Goal: Task Accomplishment & Management: Manage account settings

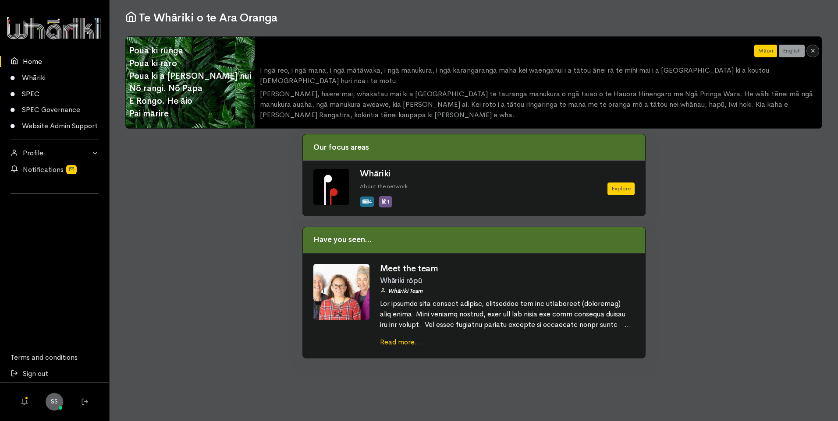
click at [35, 89] on link "SPEC" at bounding box center [54, 94] width 109 height 16
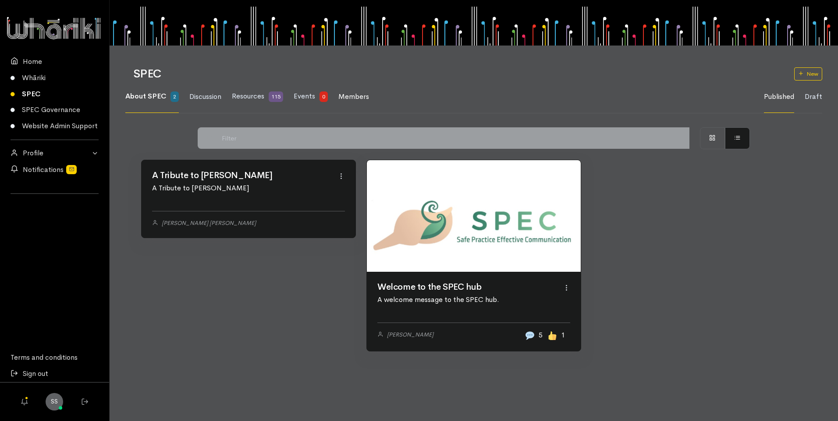
click at [357, 95] on span "Members" at bounding box center [353, 96] width 31 height 9
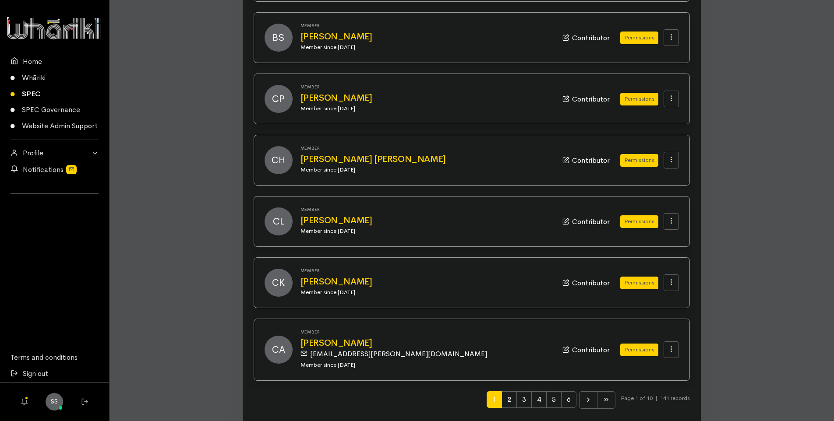
scroll to position [789, 0]
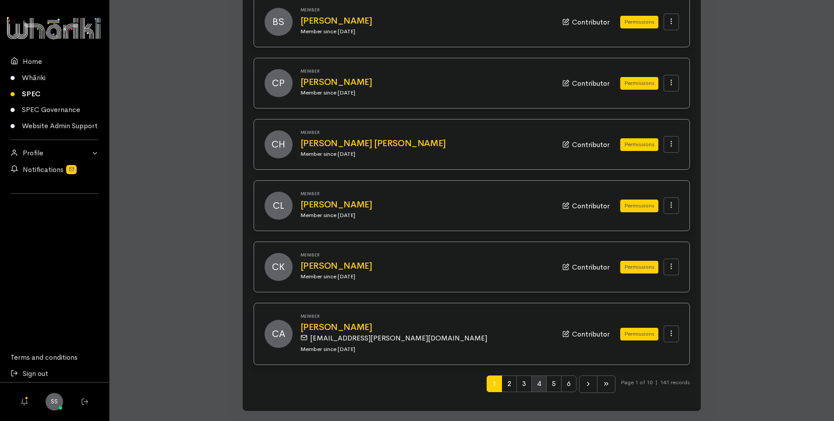
click at [534, 385] on span "4" at bounding box center [538, 384] width 15 height 17
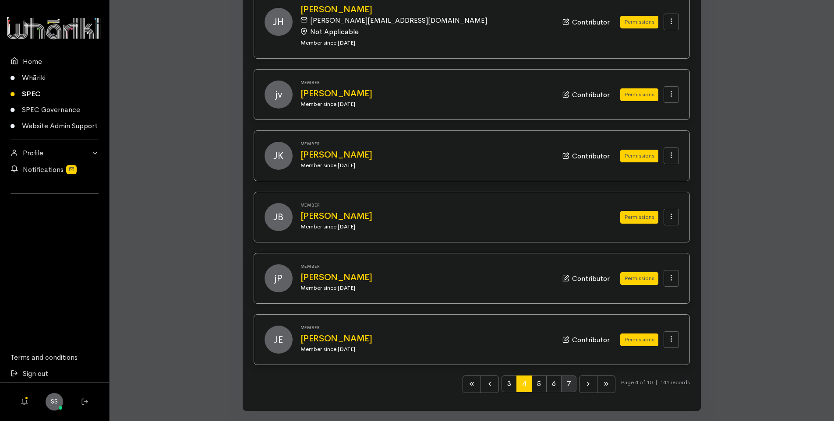
click at [567, 384] on span "7" at bounding box center [568, 384] width 15 height 17
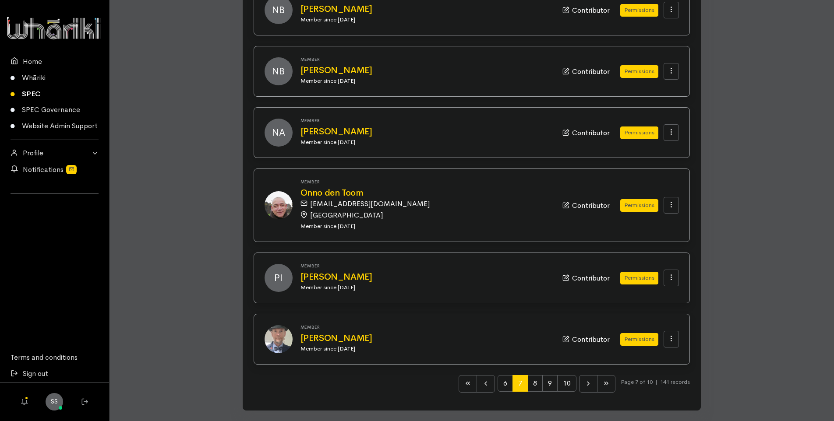
click at [567, 384] on span "10" at bounding box center [566, 383] width 19 height 17
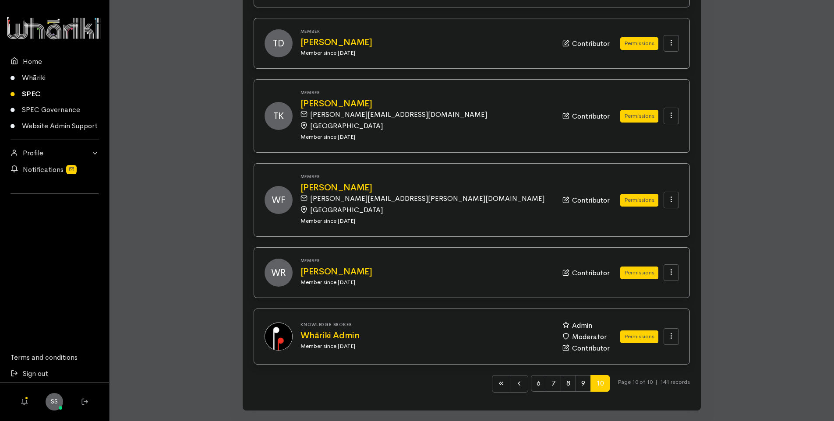
scroll to position [208, 0]
click at [33, 110] on link "SPEC Governance" at bounding box center [54, 110] width 109 height 16
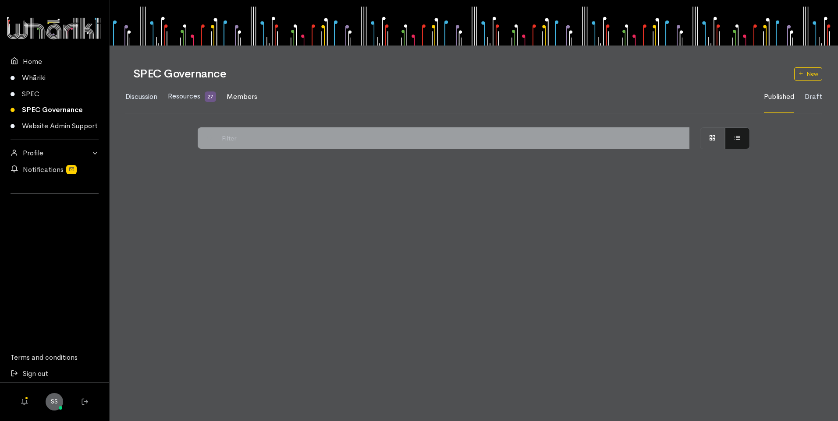
click at [249, 95] on span "Members" at bounding box center [241, 96] width 31 height 9
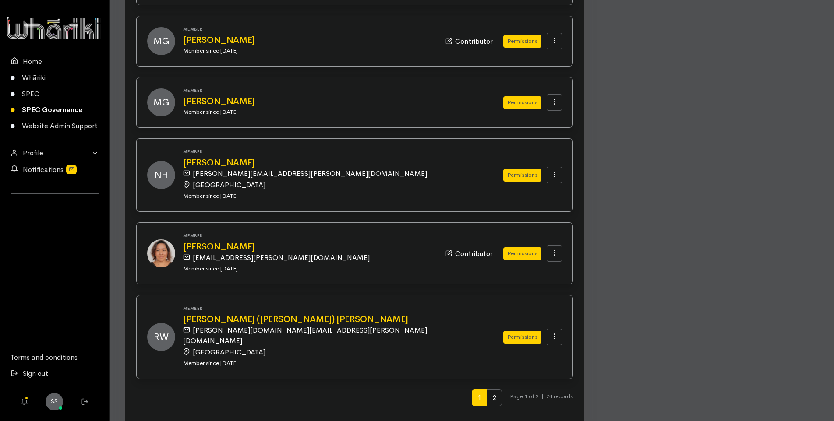
scroll to position [879, 0]
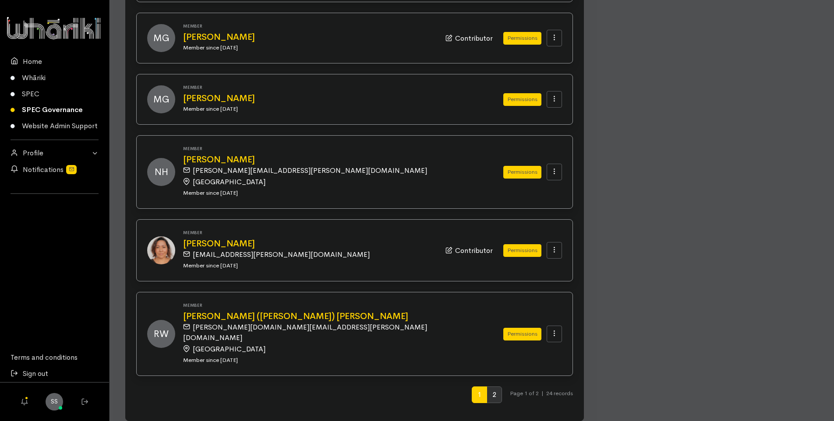
click at [492, 387] on span "2" at bounding box center [494, 395] width 15 height 17
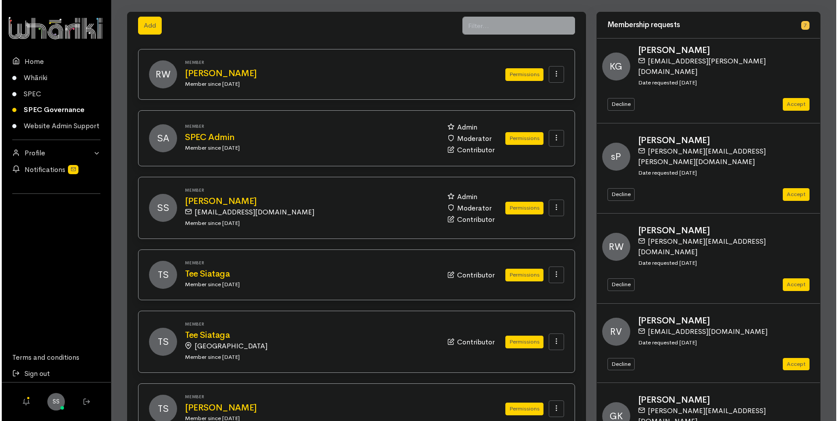
scroll to position [23, 0]
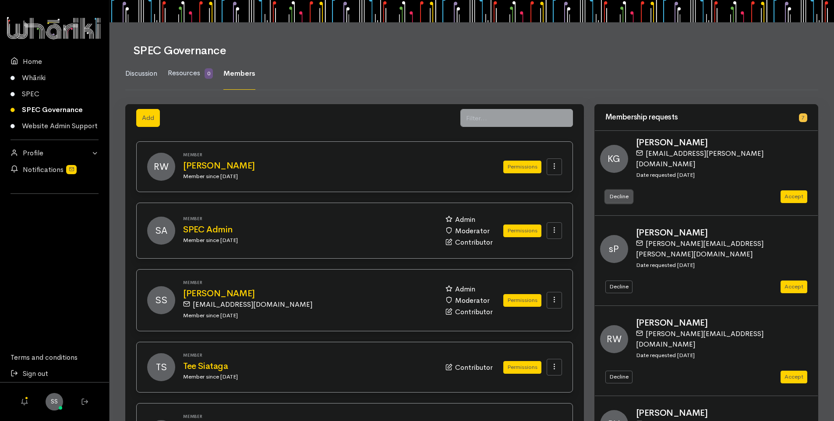
click at [612, 191] on button "Decline" at bounding box center [618, 197] width 27 height 13
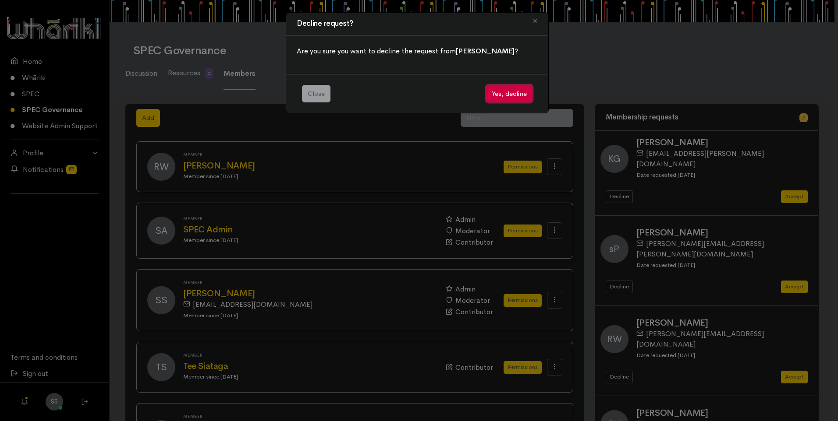
click at [506, 88] on button "Yes, decline" at bounding box center [509, 94] width 46 height 18
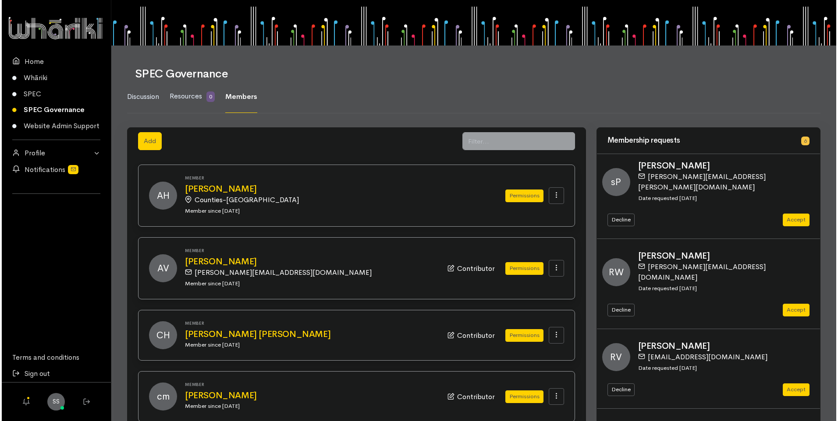
scroll to position [23, 0]
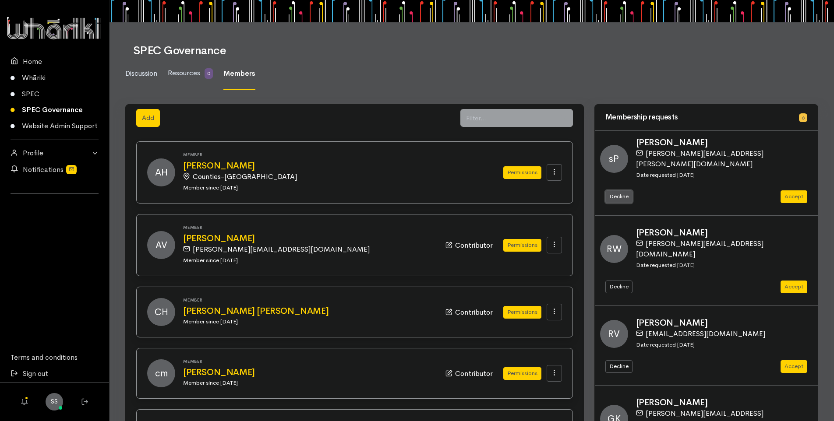
click at [619, 191] on button "Decline" at bounding box center [618, 197] width 27 height 13
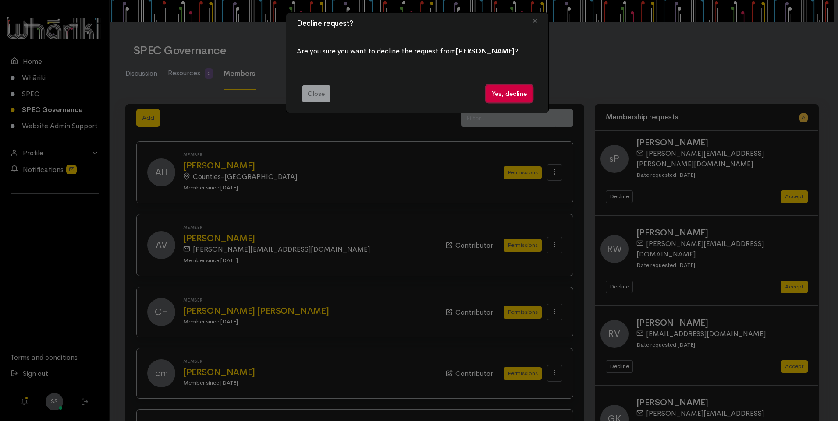
click at [520, 94] on button "Yes, decline" at bounding box center [509, 94] width 46 height 18
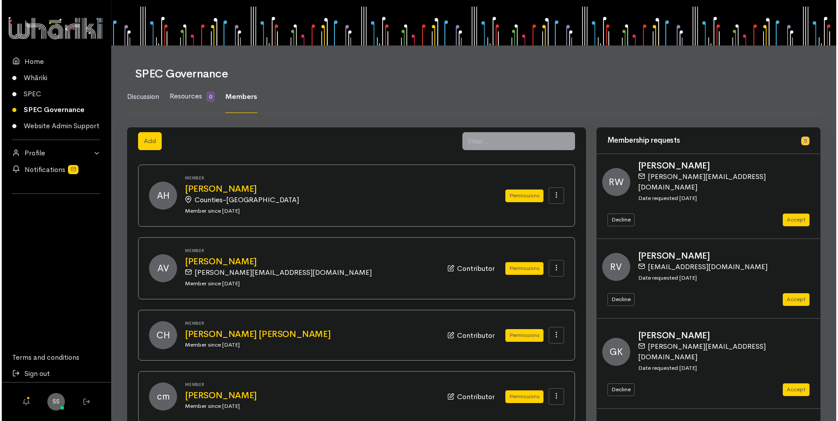
scroll to position [23, 0]
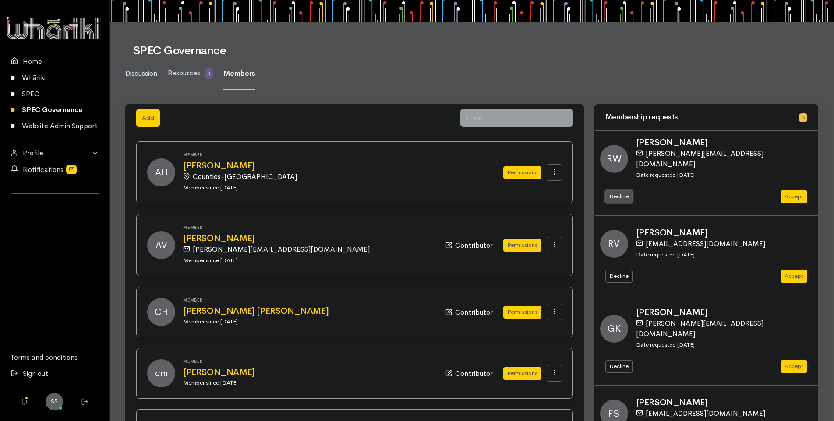
click at [617, 191] on button "Decline" at bounding box center [618, 197] width 27 height 13
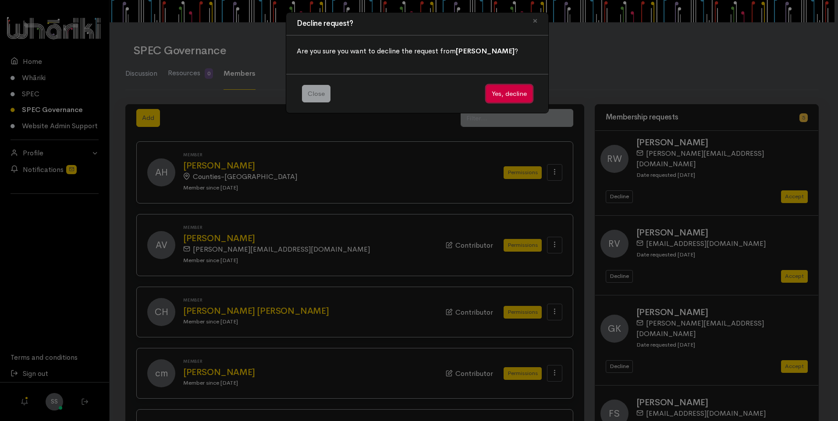
click at [509, 92] on button "Yes, decline" at bounding box center [509, 94] width 46 height 18
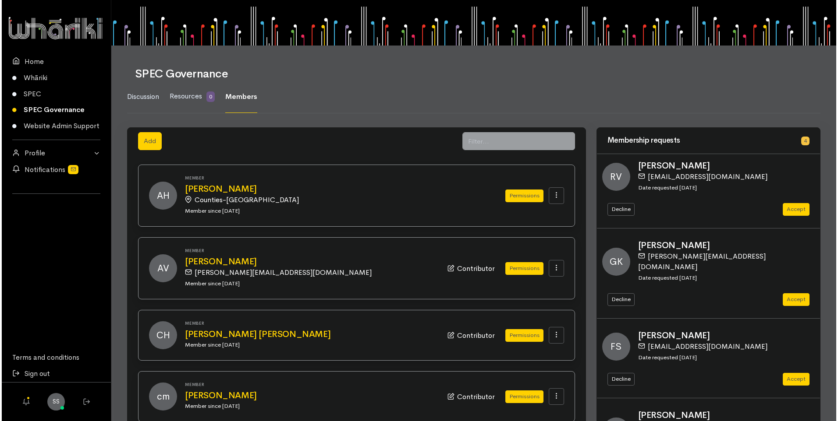
scroll to position [23, 0]
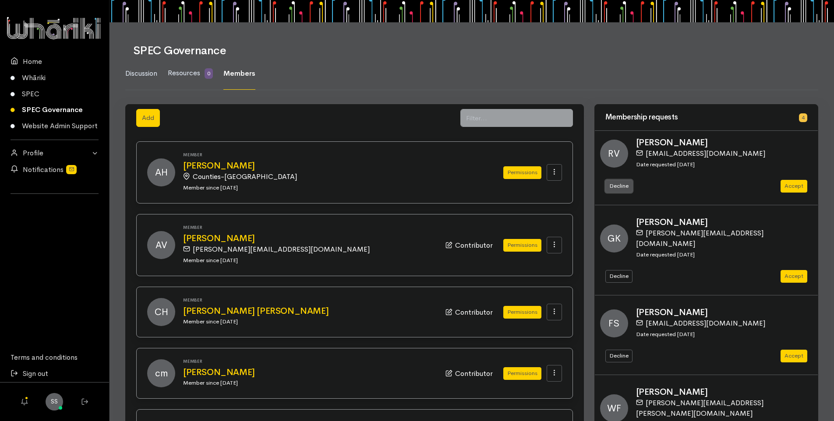
click at [622, 186] on button "Decline" at bounding box center [618, 186] width 27 height 13
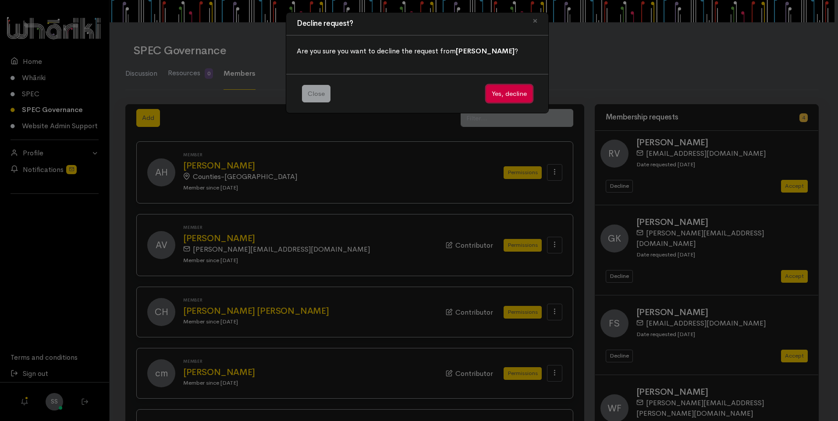
click at [516, 94] on button "Yes, decline" at bounding box center [509, 94] width 46 height 18
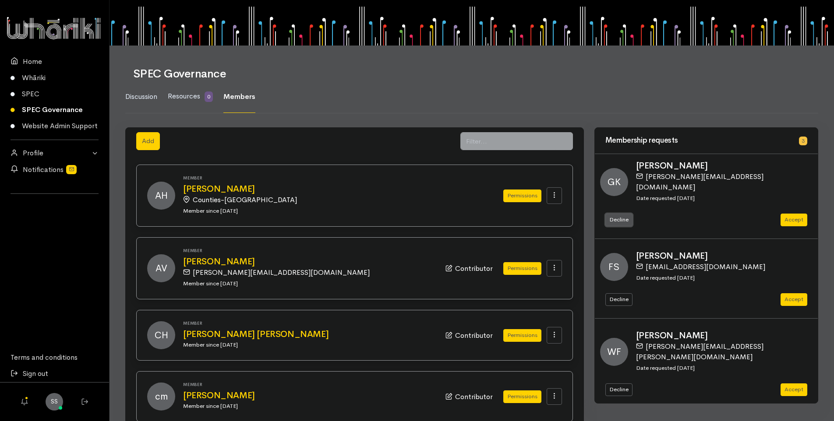
click at [618, 214] on button "Decline" at bounding box center [618, 220] width 27 height 13
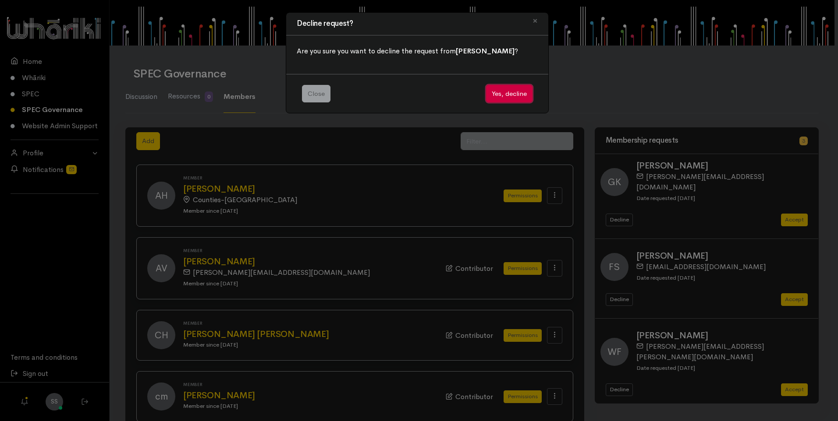
click at [507, 91] on button "Yes, decline" at bounding box center [509, 94] width 46 height 18
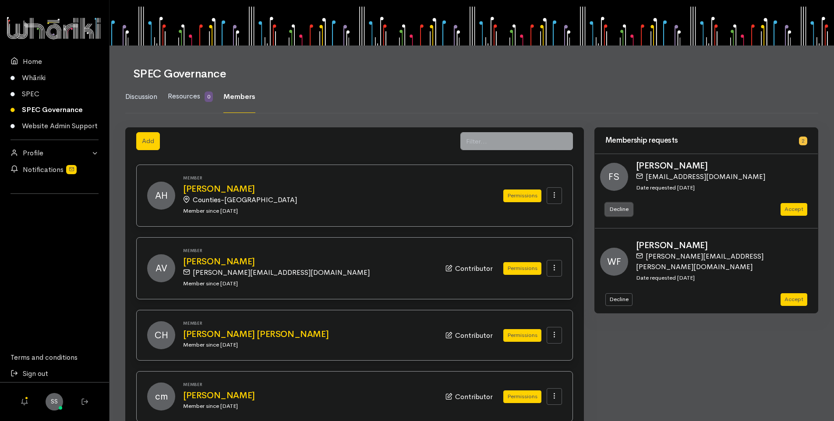
click at [617, 210] on button "Decline" at bounding box center [618, 209] width 27 height 13
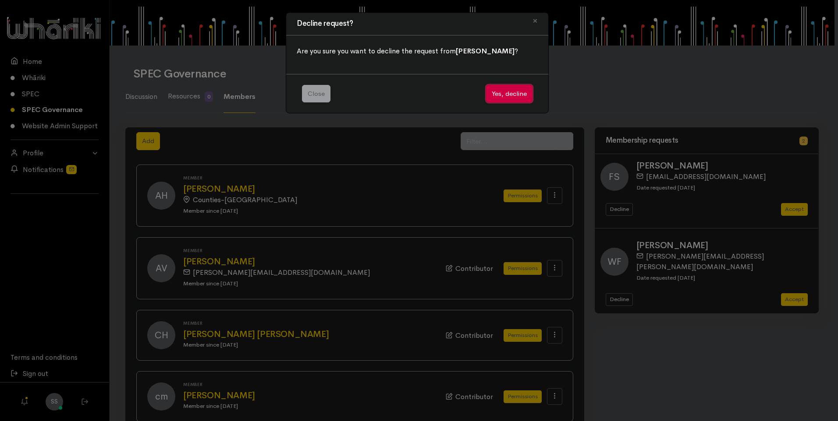
click at [509, 94] on button "Yes, decline" at bounding box center [509, 94] width 46 height 18
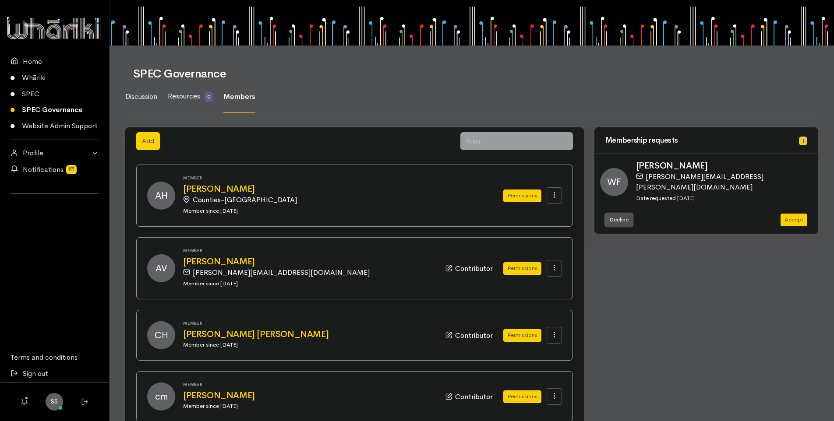
click at [621, 214] on button "Decline" at bounding box center [618, 220] width 27 height 13
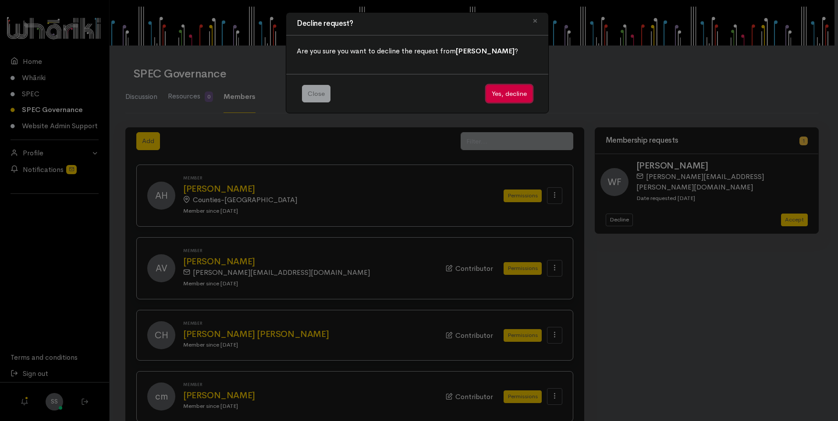
click at [499, 93] on button "Yes, decline" at bounding box center [509, 94] width 46 height 18
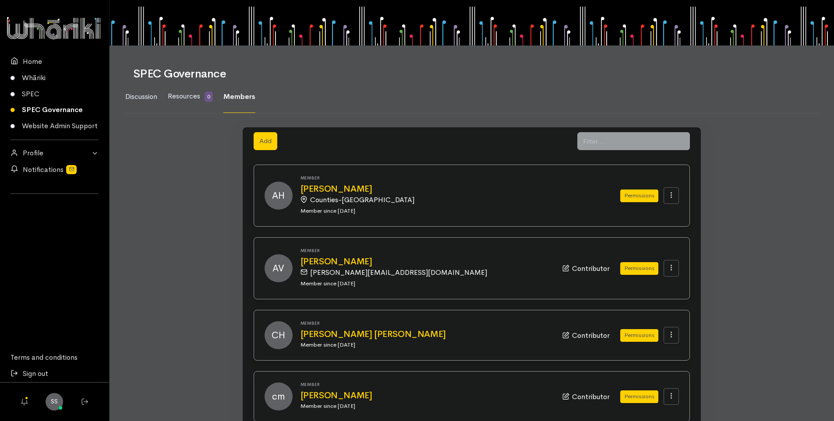
click at [59, 110] on link "SPEC Governance" at bounding box center [54, 110] width 109 height 16
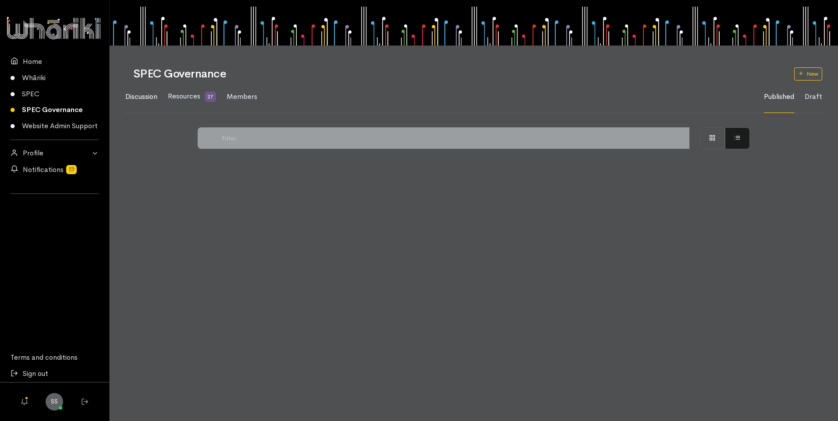
click at [137, 100] on span "Discussion" at bounding box center [141, 96] width 32 height 9
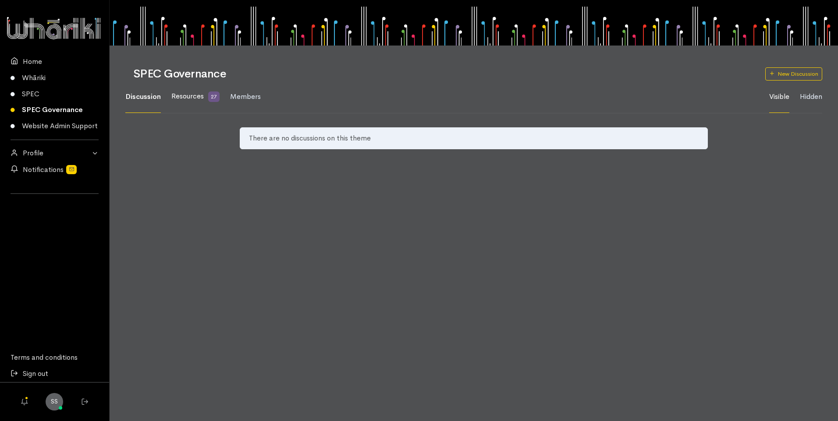
click at [189, 96] on span "Resources" at bounding box center [187, 96] width 32 height 9
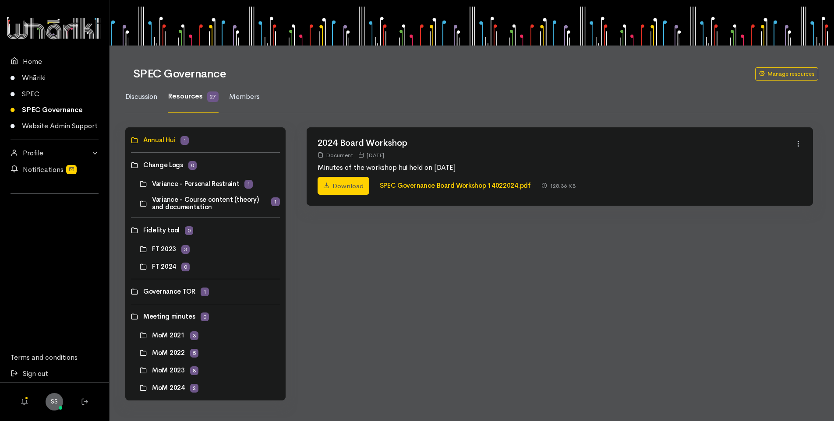
scroll to position [0, 0]
click at [131, 316] on link at bounding box center [131, 316] width 0 height 0
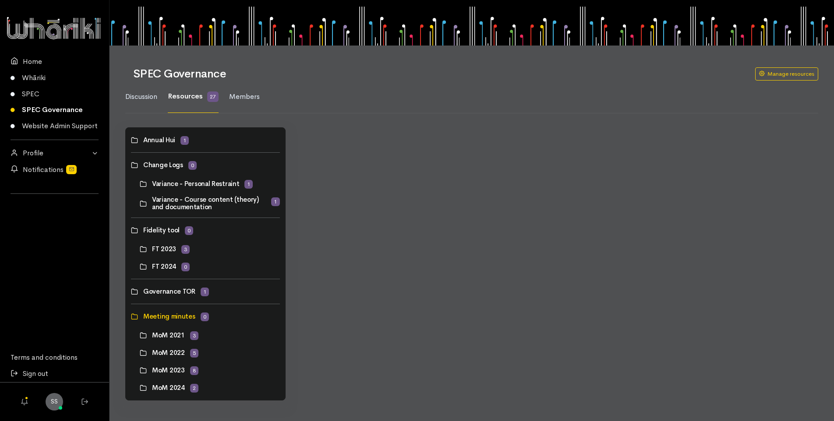
click at [140, 388] on link at bounding box center [140, 388] width 0 height 0
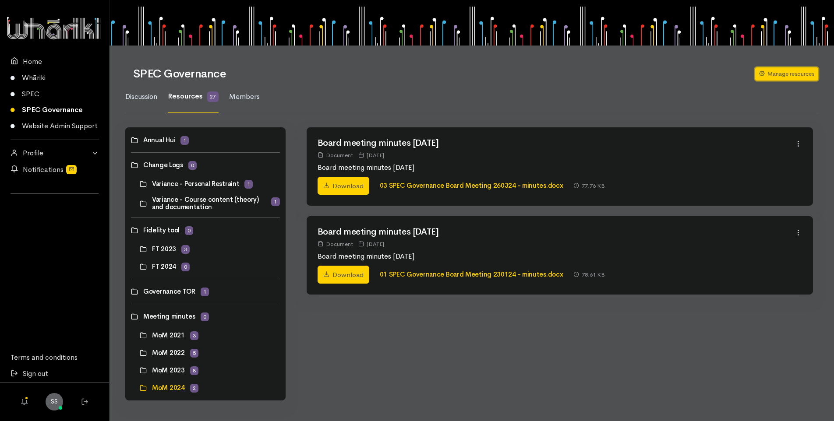
click at [773, 73] on link "Manage resources" at bounding box center [786, 73] width 63 height 13
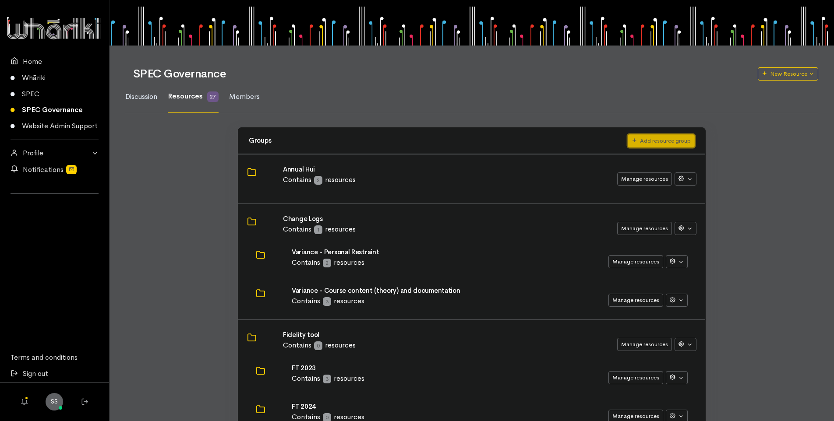
click at [633, 139] on icon "button" at bounding box center [635, 141] width 6 height 6
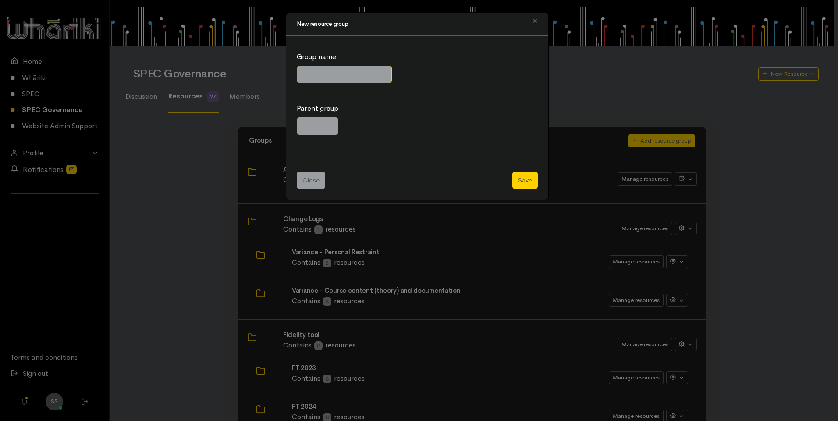
click at [317, 74] on input "Group name" at bounding box center [344, 75] width 95 height 18
type input "MoM 2025"
click at [312, 127] on span at bounding box center [318, 126] width 42 height 18
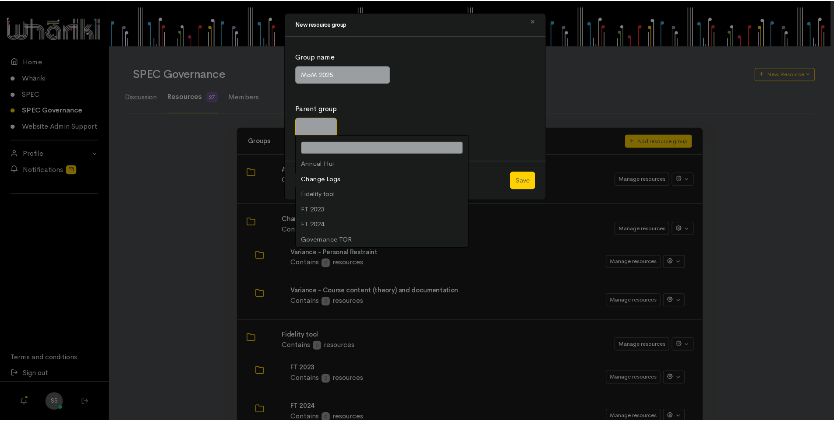
scroll to position [44, 0]
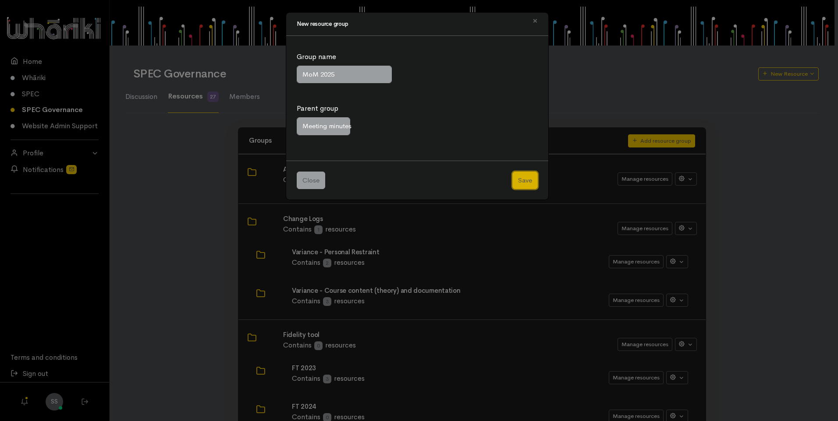
click at [526, 180] on button "Save" at bounding box center [524, 181] width 25 height 18
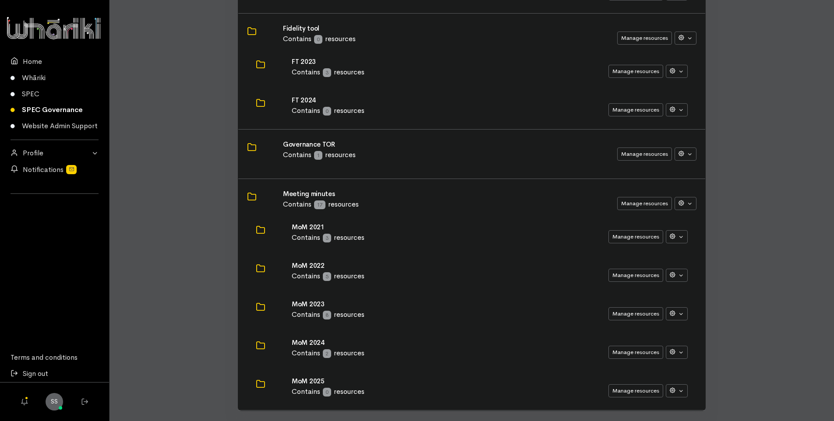
scroll to position [307, 0]
click at [679, 393] on button "button" at bounding box center [677, 390] width 22 height 13
click at [636, 388] on button "Manage resources" at bounding box center [635, 390] width 55 height 13
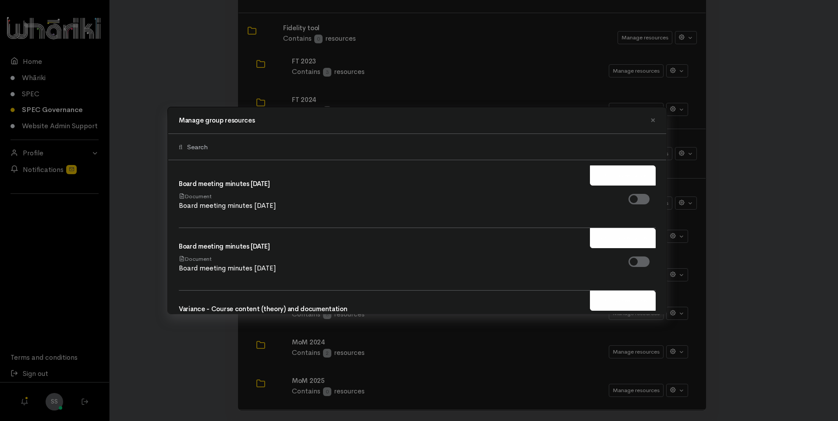
click at [477, 51] on div "Manage group resources × SPEC Governance Board meeting minutes 26 March 2024 Do…" at bounding box center [419, 210] width 838 height 421
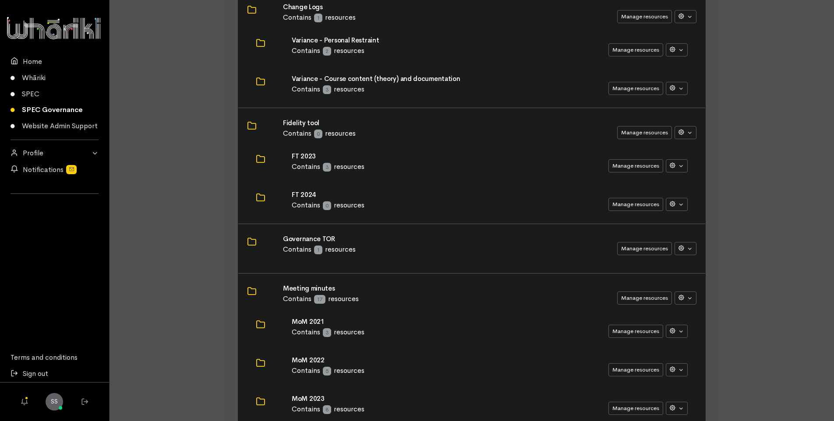
scroll to position [132, 0]
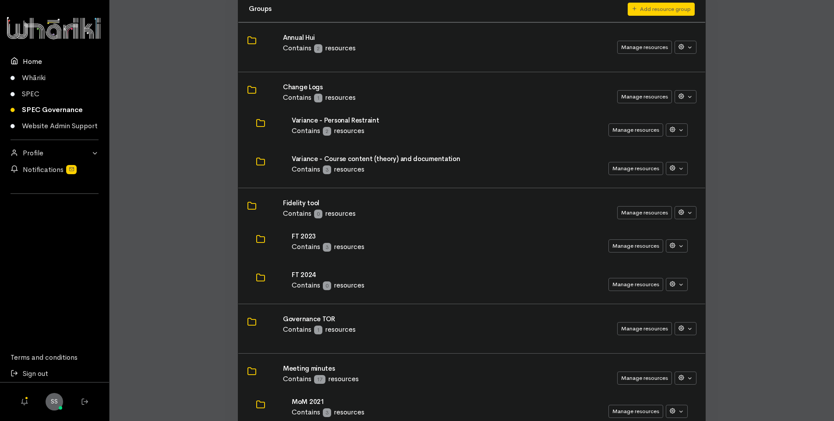
click at [28, 64] on link "Home" at bounding box center [54, 61] width 109 height 16
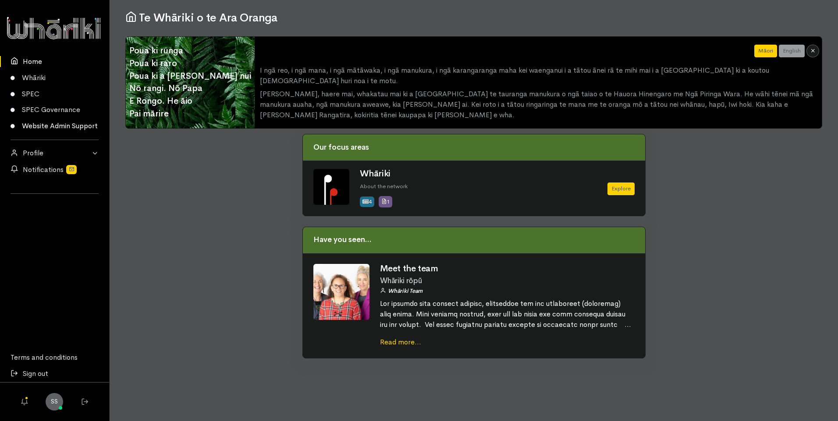
click at [39, 127] on link "Website Admin Support" at bounding box center [54, 126] width 109 height 16
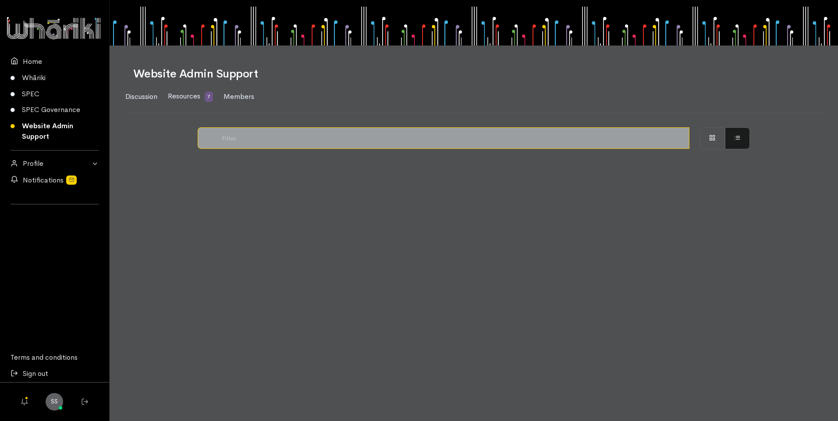
click at [251, 140] on input "text" at bounding box center [453, 137] width 472 height 21
type input "add document"
click at [711, 140] on span at bounding box center [712, 137] width 7 height 7
click at [207, 137] on span at bounding box center [210, 138] width 7 height 10
click at [210, 138] on span at bounding box center [210, 138] width 7 height 10
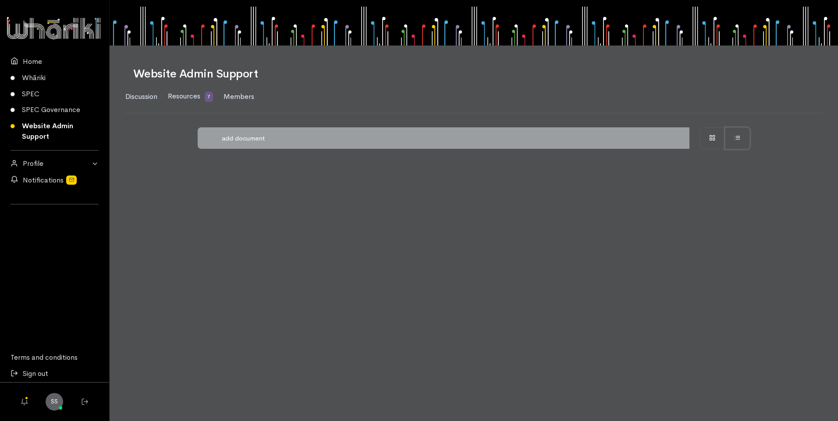
click at [736, 136] on span at bounding box center [737, 137] width 7 height 7
click at [741, 137] on button at bounding box center [737, 138] width 25 height 22
drag, startPoint x: 277, startPoint y: 138, endPoint x: 199, endPoint y: 138, distance: 77.5
click at [199, 138] on div "add document" at bounding box center [444, 137] width 492 height 21
click at [709, 137] on span at bounding box center [712, 137] width 7 height 7
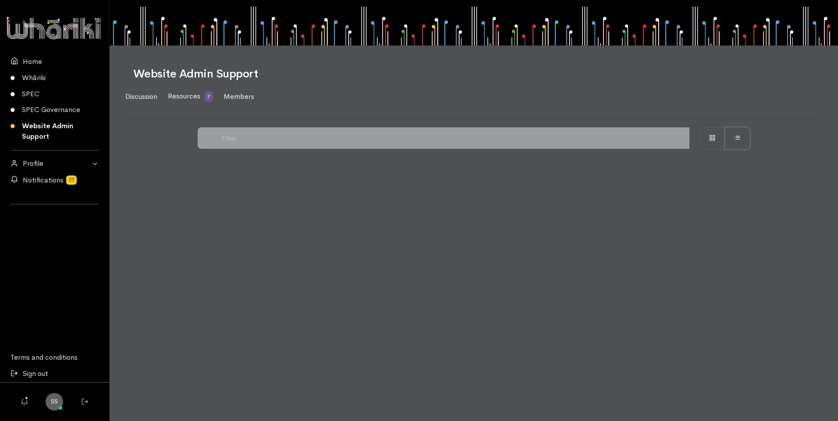
click at [736, 139] on span at bounding box center [737, 137] width 7 height 7
click at [25, 75] on link "Whāriki" at bounding box center [54, 78] width 109 height 16
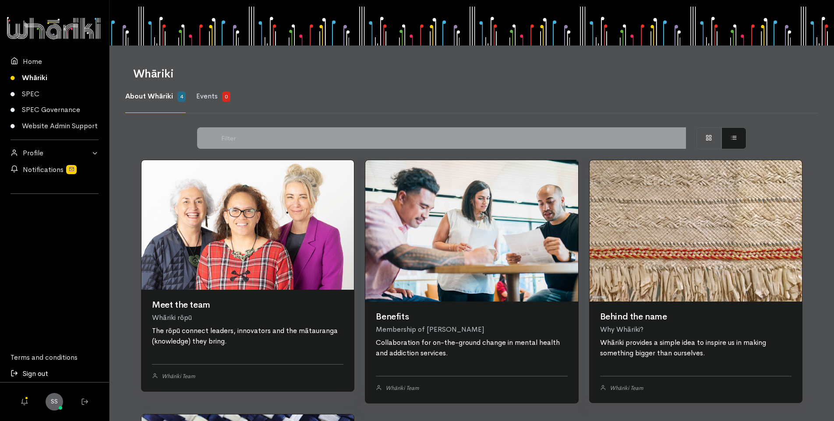
click at [14, 373] on icon at bounding box center [17, 374] width 12 height 11
